Goal: Transaction & Acquisition: Download file/media

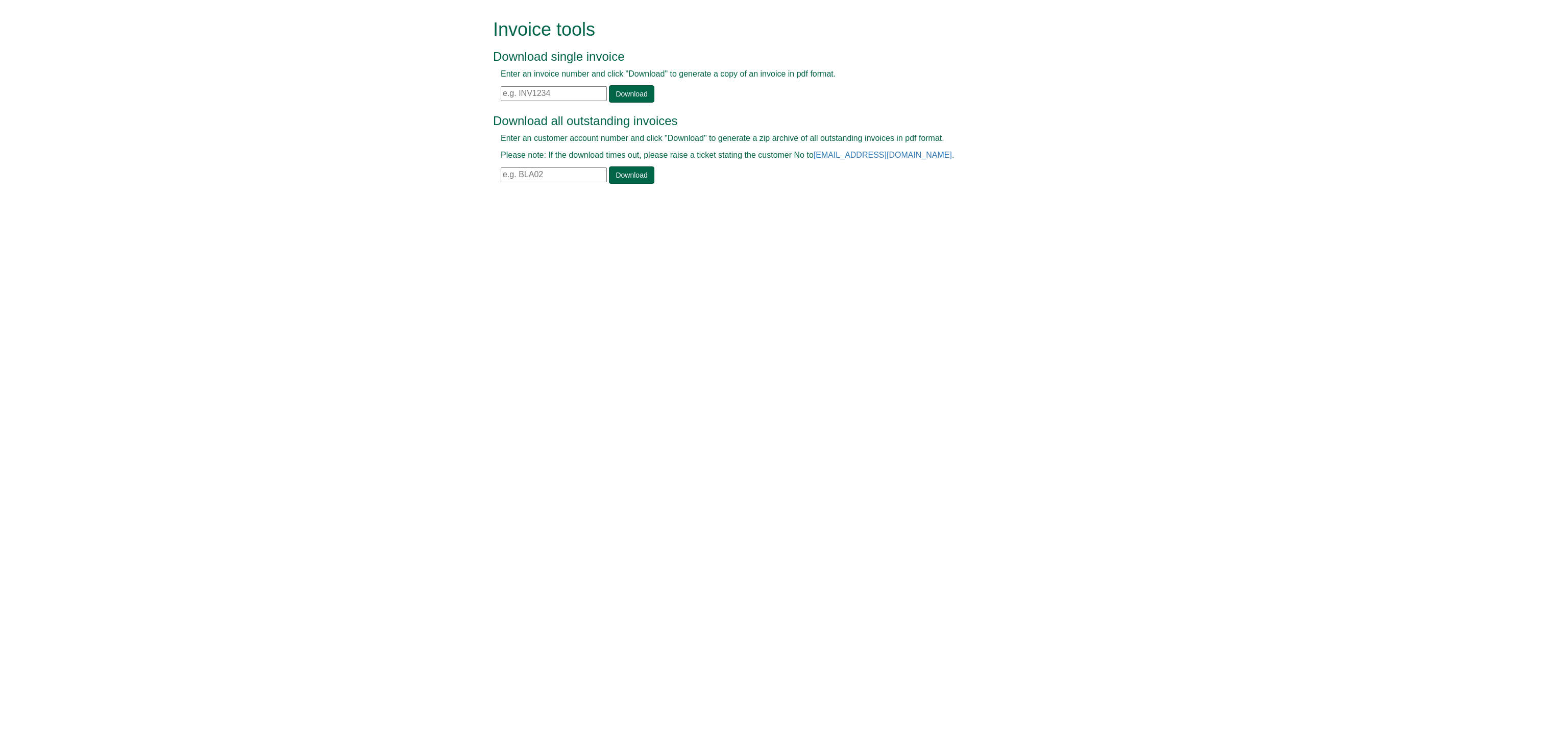
click at [502, 90] on input "text" at bounding box center [553, 93] width 106 height 15
paste input "INV1338720"
click at [632, 95] on link "Download" at bounding box center [631, 93] width 45 height 18
drag, startPoint x: 563, startPoint y: 90, endPoint x: 408, endPoint y: 93, distance: 155.0
click at [408, 93] on form "Invoice tools Download single invoice Enter an invoice number and click "Downlo…" at bounding box center [784, 103] width 1568 height 205
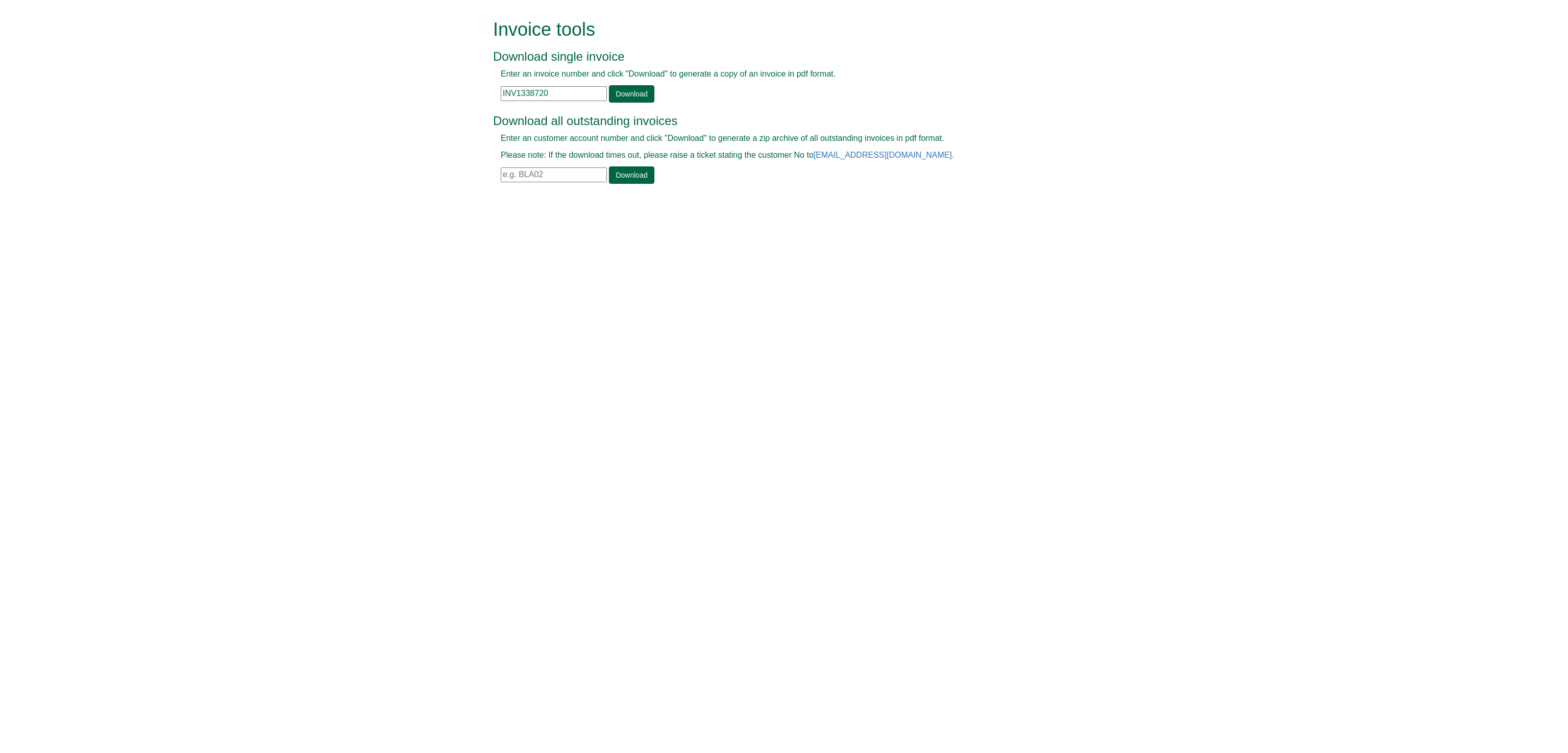
paste input "57194"
type input "INV1357194"
click at [634, 98] on link "Download" at bounding box center [631, 93] width 45 height 18
click at [535, 175] on input "text" at bounding box center [553, 174] width 106 height 15
click at [632, 175] on link "Download" at bounding box center [631, 174] width 45 height 18
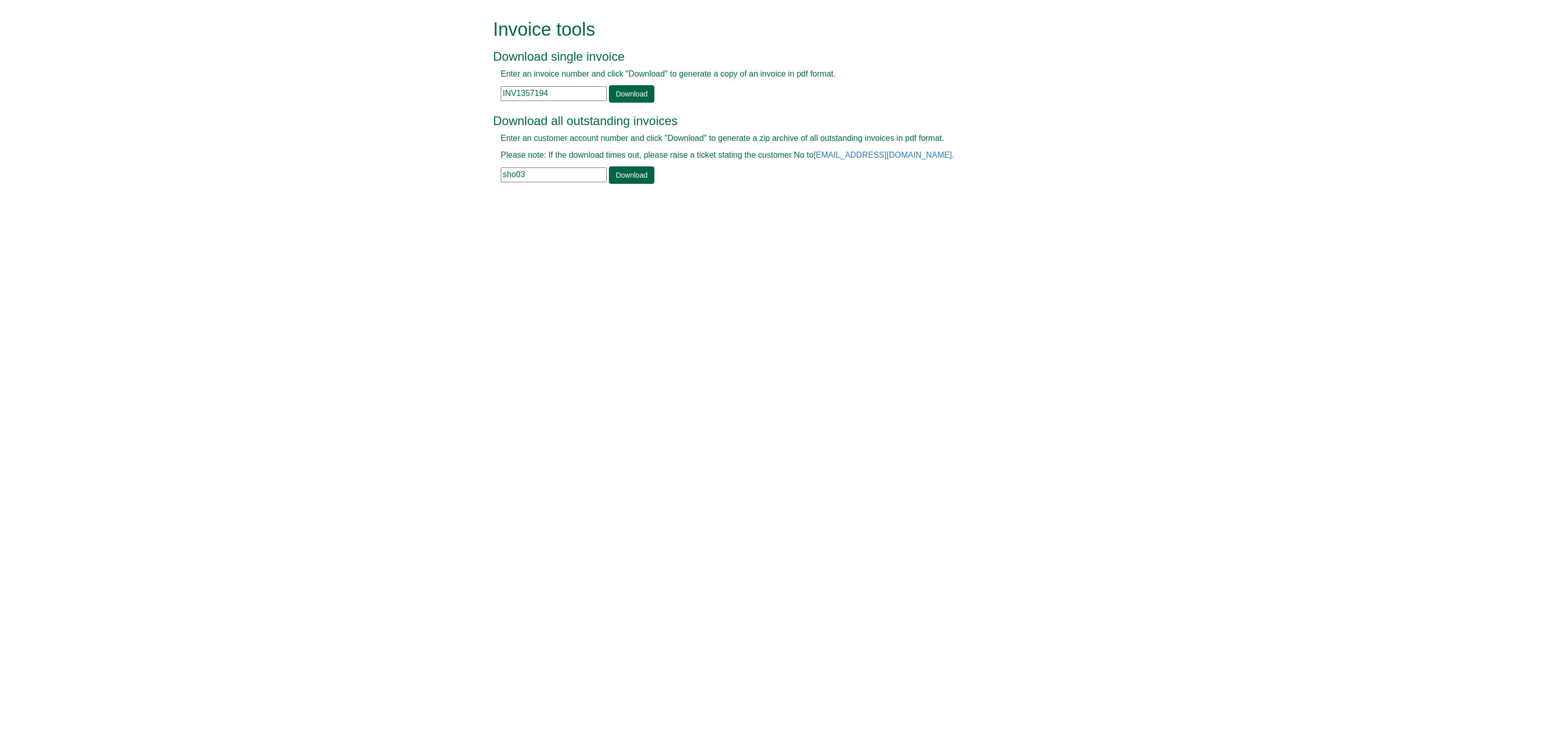
click at [533, 175] on input "sho03" at bounding box center [553, 174] width 106 height 15
type input "s"
type input "isc26"
click at [633, 174] on link "Download" at bounding box center [631, 174] width 45 height 18
